Goal: Check status: Check status

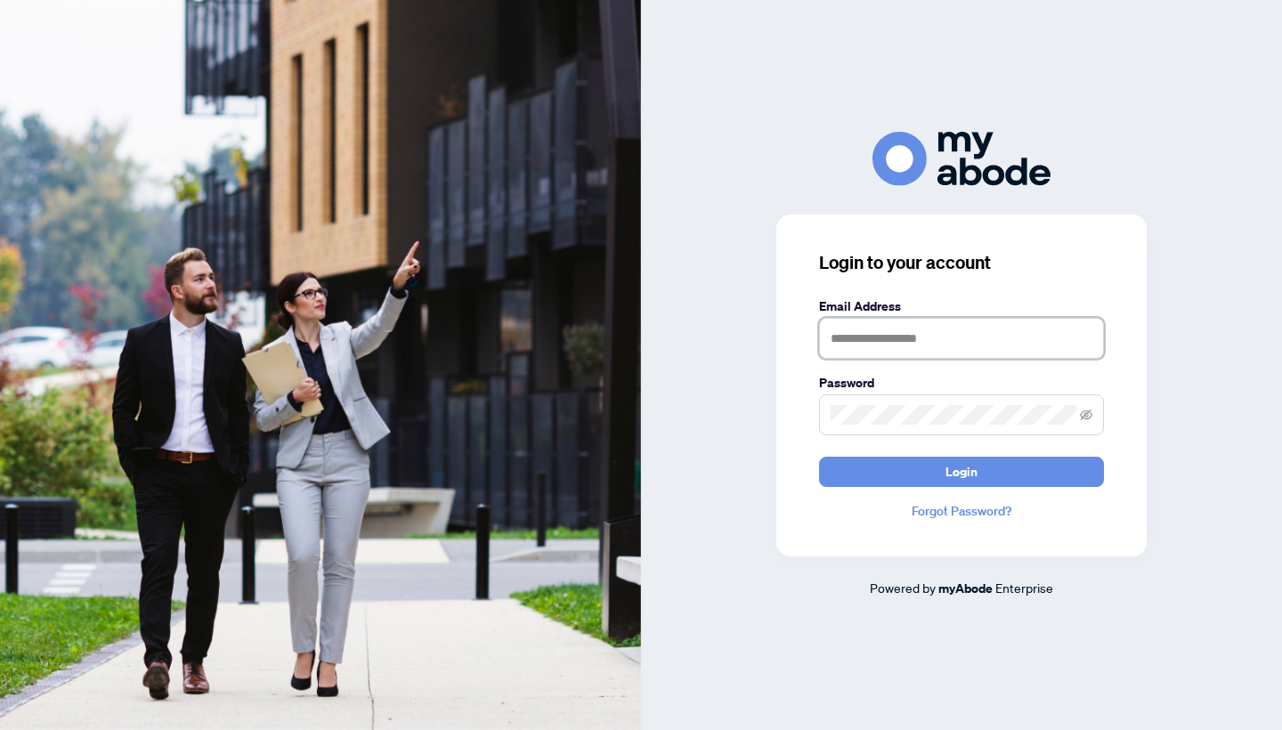
type input "**********"
click at [961, 471] on button "Login" at bounding box center [961, 472] width 285 height 30
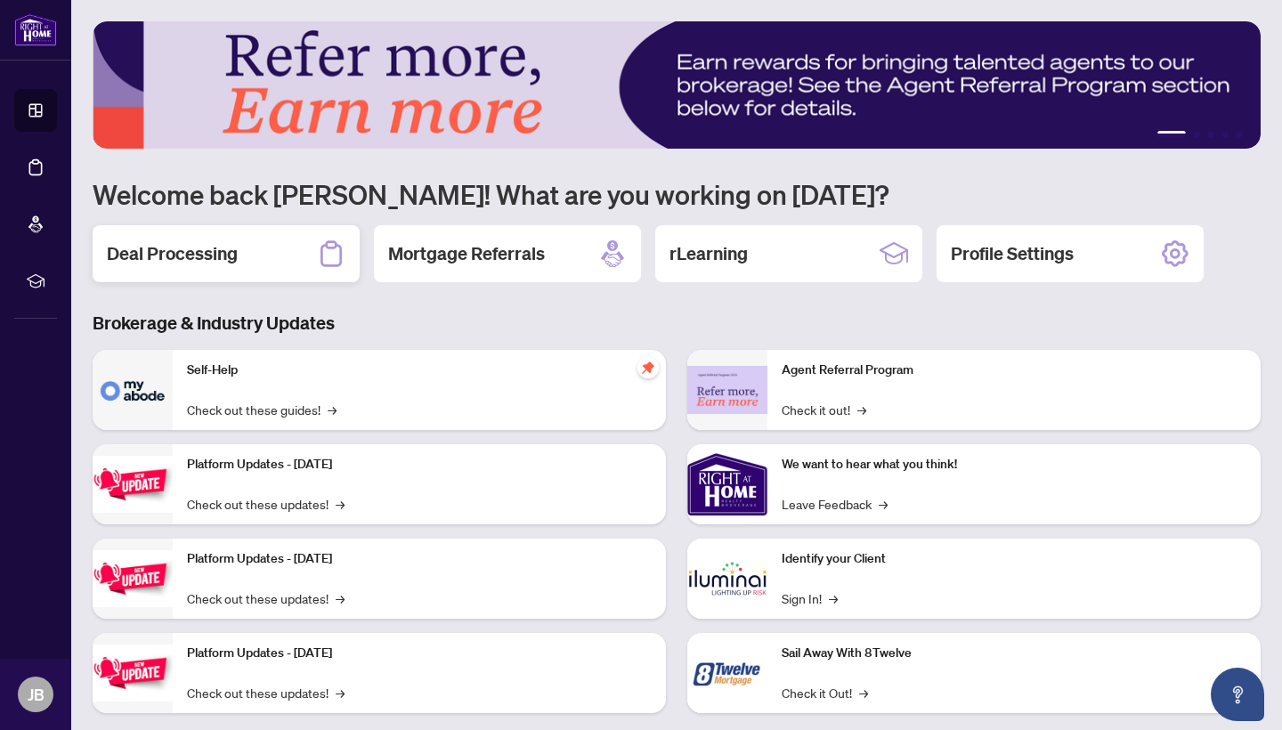
click at [162, 252] on h2 "Deal Processing" at bounding box center [172, 253] width 131 height 25
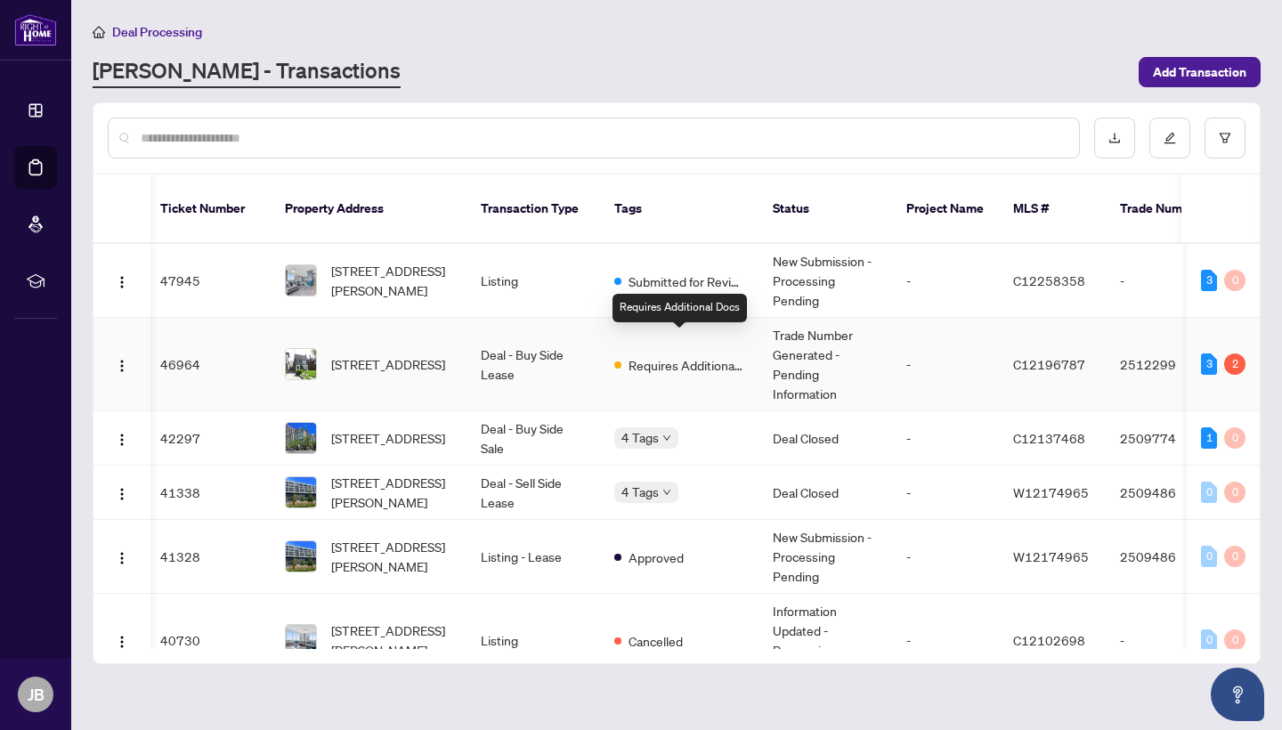
click at [676, 355] on span "Requires Additional Docs" at bounding box center [686, 365] width 116 height 20
